Goal: Task Accomplishment & Management: Use online tool/utility

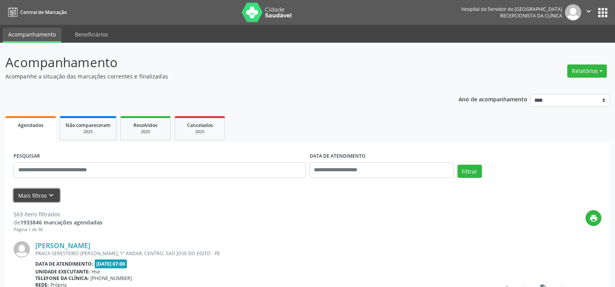
click at [44, 195] on button "Mais filtros keyboard_arrow_down" at bounding box center [37, 196] width 46 height 14
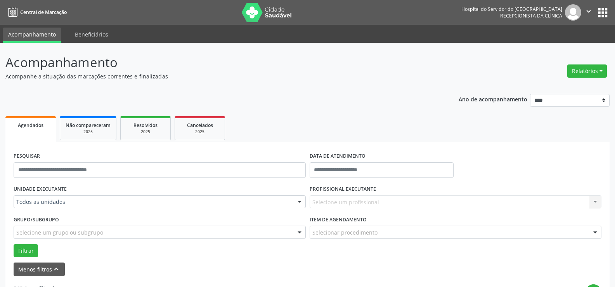
click at [325, 198] on div "Selecione um profissional Nenhum resultado encontrado para: " " Não há nenhuma …" at bounding box center [456, 201] width 292 height 13
click at [340, 168] on input "text" at bounding box center [382, 170] width 144 height 16
click at [333, 96] on span "6" at bounding box center [335, 91] width 15 height 15
type input "**********"
click at [330, 92] on span "6" at bounding box center [335, 91] width 15 height 15
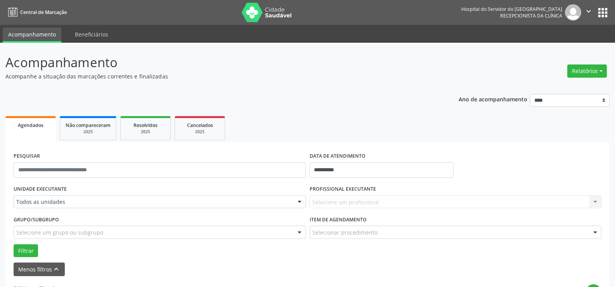
click at [327, 198] on div "Selecione um profissional Nenhum resultado encontrado para: " " Não há nenhuma …" at bounding box center [456, 201] width 292 height 13
click at [328, 201] on div "Selecione um profissional Nenhum resultado encontrado para: " " Não há nenhuma …" at bounding box center [456, 201] width 292 height 13
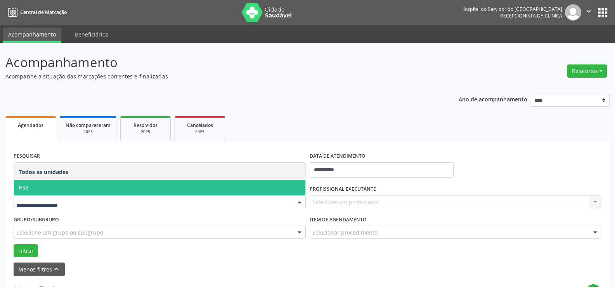
click at [96, 185] on span "Hse" at bounding box center [160, 188] width 292 height 16
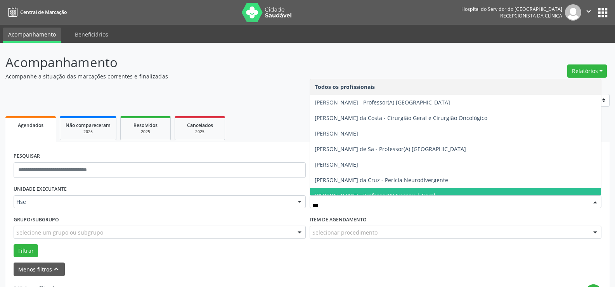
type input "****"
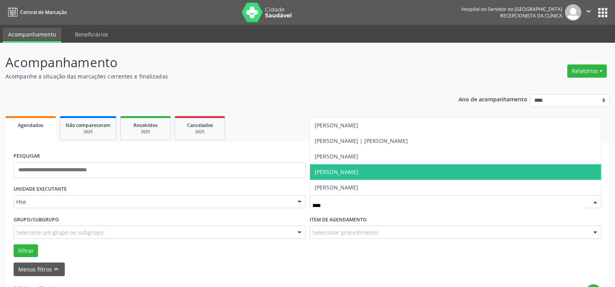
click at [358, 175] on span "[PERSON_NAME]" at bounding box center [336, 171] width 43 height 7
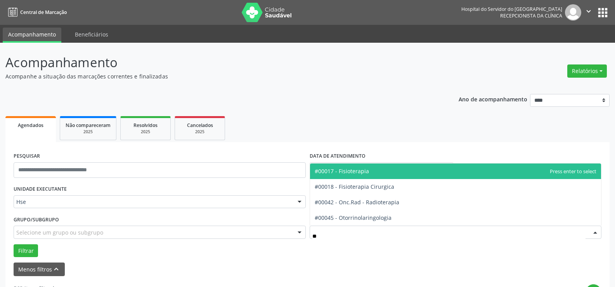
type input "***"
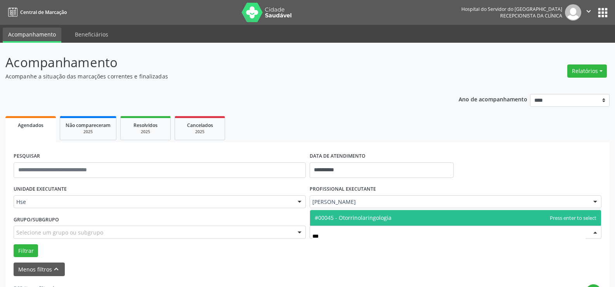
click at [362, 212] on span "#00045 - Otorrinolaringologia" at bounding box center [456, 218] width 292 height 16
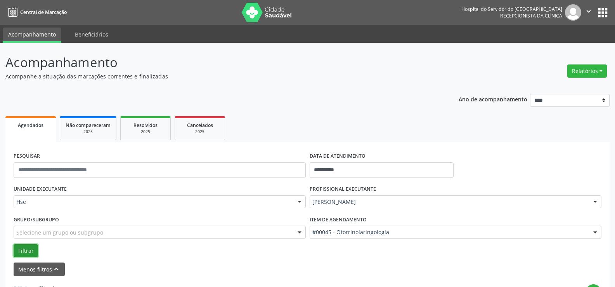
click at [23, 248] on button "Filtrar" at bounding box center [26, 250] width 24 height 13
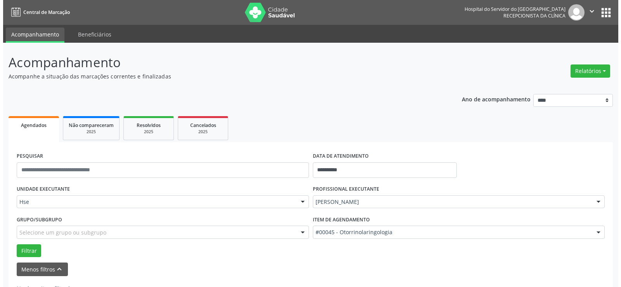
scroll to position [27, 0]
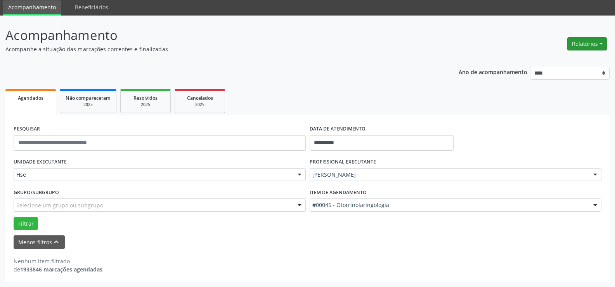
click at [579, 47] on button "Relatórios" at bounding box center [588, 43] width 40 height 13
click at [567, 59] on link "Agendamentos" at bounding box center [564, 60] width 83 height 11
select select "*"
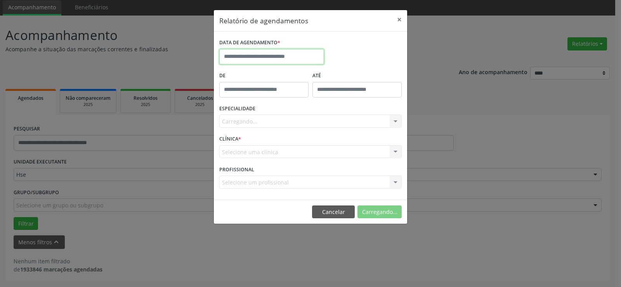
click at [305, 59] on input "text" at bounding box center [271, 57] width 105 height 16
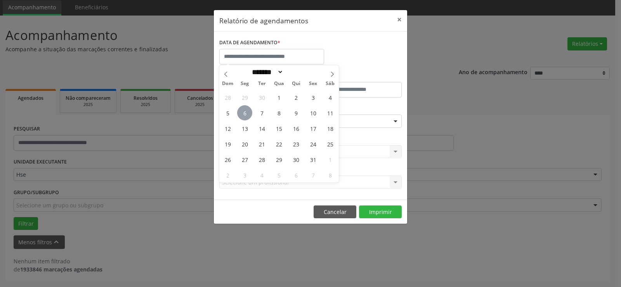
click at [243, 113] on span "6" at bounding box center [244, 112] width 15 height 15
type input "**********"
click at [243, 113] on span "6" at bounding box center [244, 112] width 15 height 15
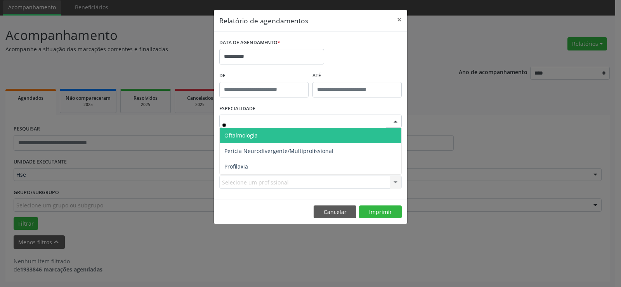
drag, startPoint x: 253, startPoint y: 133, endPoint x: 253, endPoint y: 139, distance: 6.3
click at [252, 133] on span "Oftalmologia" at bounding box center [240, 135] width 33 height 7
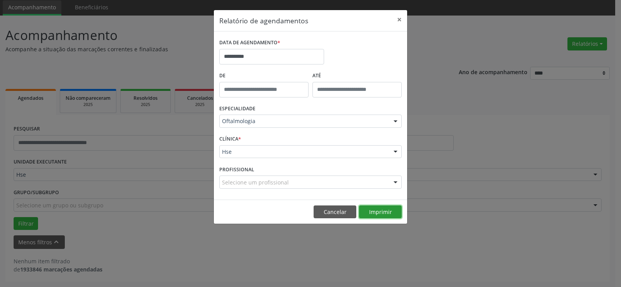
click at [369, 213] on button "Imprimir" at bounding box center [380, 211] width 43 height 13
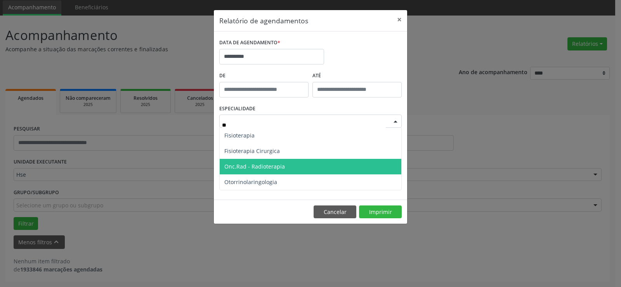
type input "***"
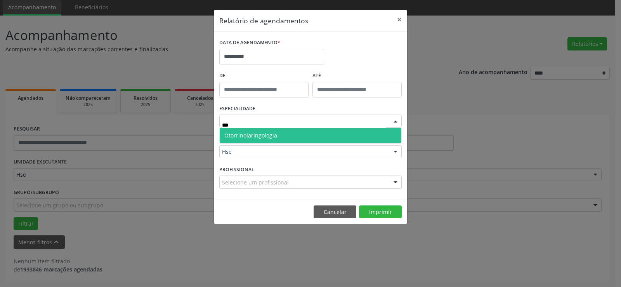
click at [245, 137] on span "Otorrinolaringologia" at bounding box center [250, 135] width 53 height 7
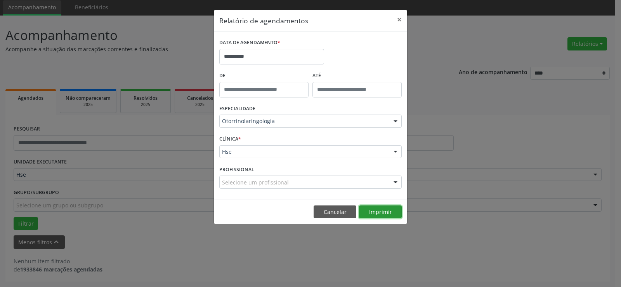
click at [388, 208] on button "Imprimir" at bounding box center [380, 211] width 43 height 13
